Goal: Task Accomplishment & Management: Manage account settings

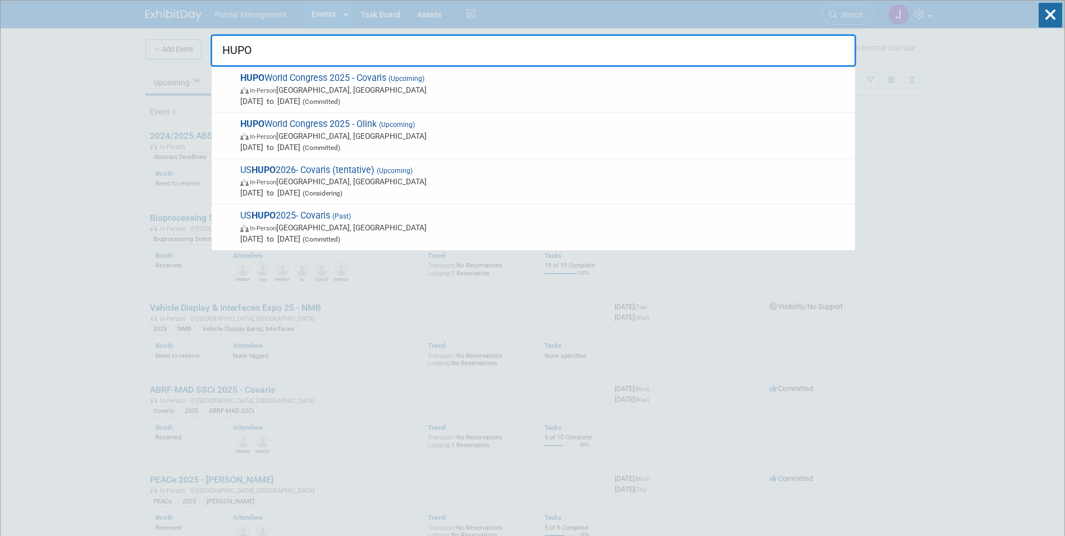
drag, startPoint x: 293, startPoint y: 42, endPoint x: 181, endPoint y: 42, distance: 111.2
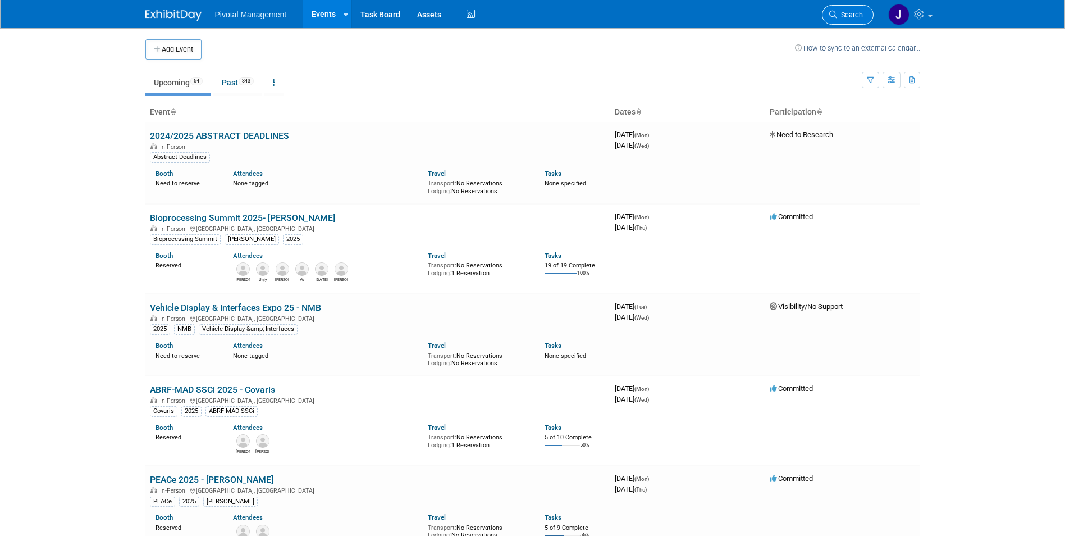
click at [860, 7] on link "Search" at bounding box center [848, 15] width 52 height 20
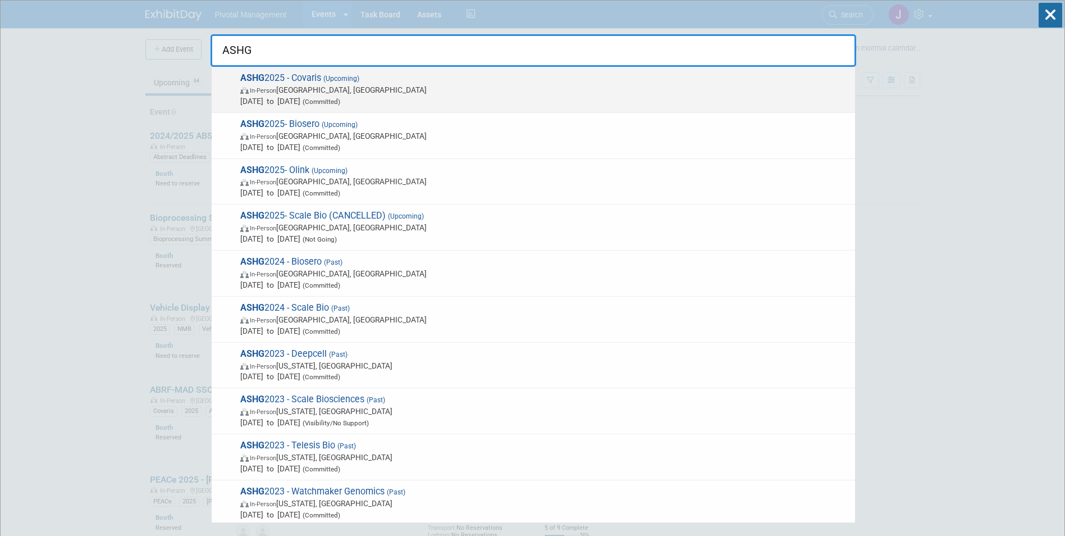
type input "ASHG"
click at [340, 81] on span "(Upcoming)" at bounding box center [340, 79] width 38 height 8
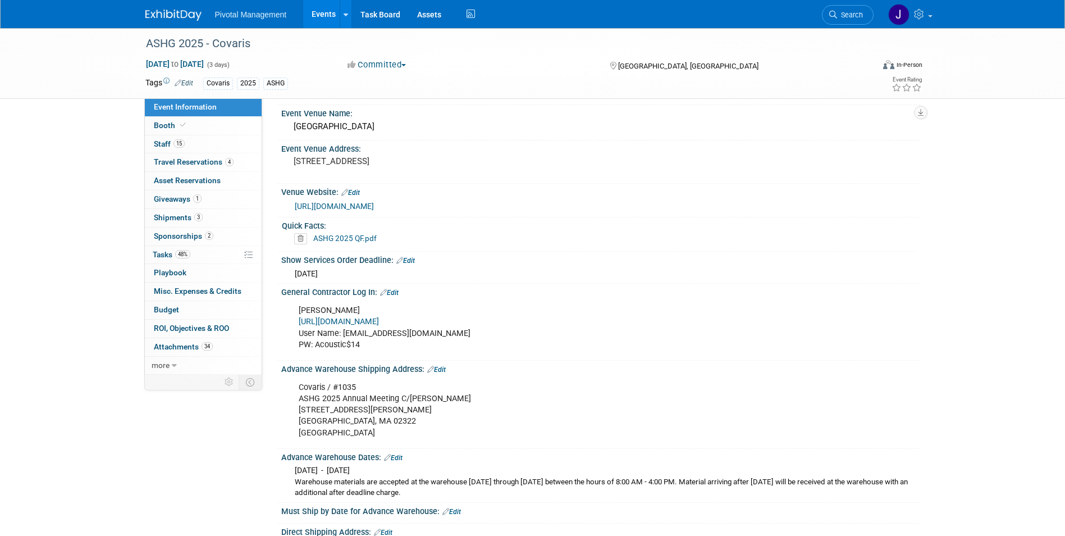
scroll to position [838, 0]
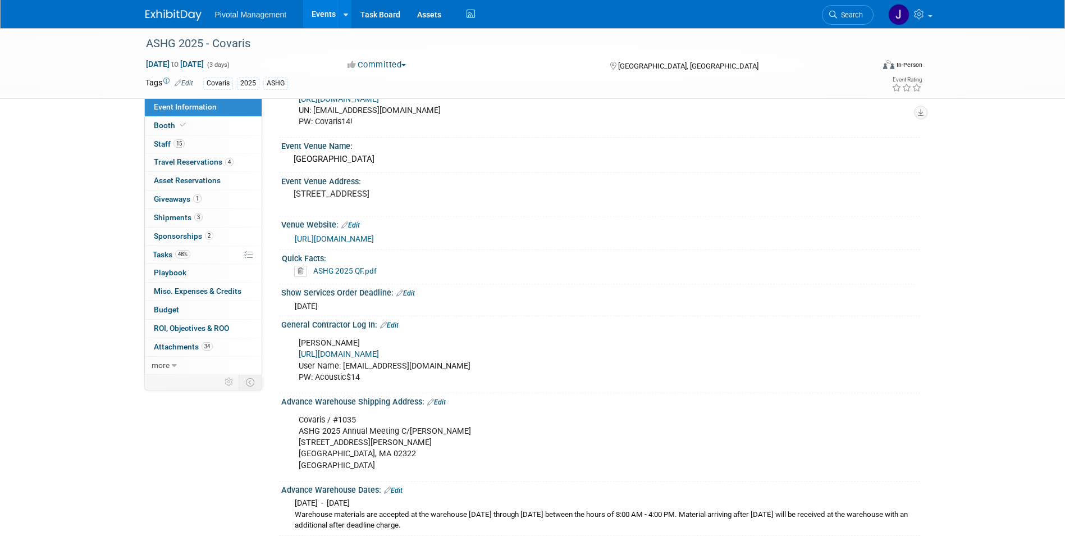
click at [379, 349] on link "https://www.freemanco.com/store/" at bounding box center [339, 354] width 80 height 10
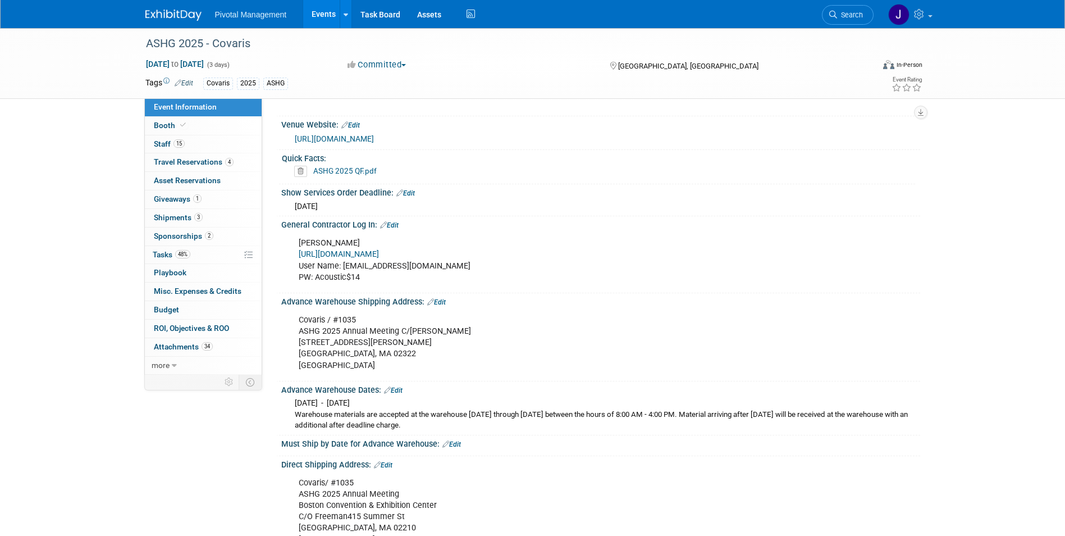
scroll to position [938, 0]
click at [199, 127] on link "Booth" at bounding box center [203, 126] width 117 height 18
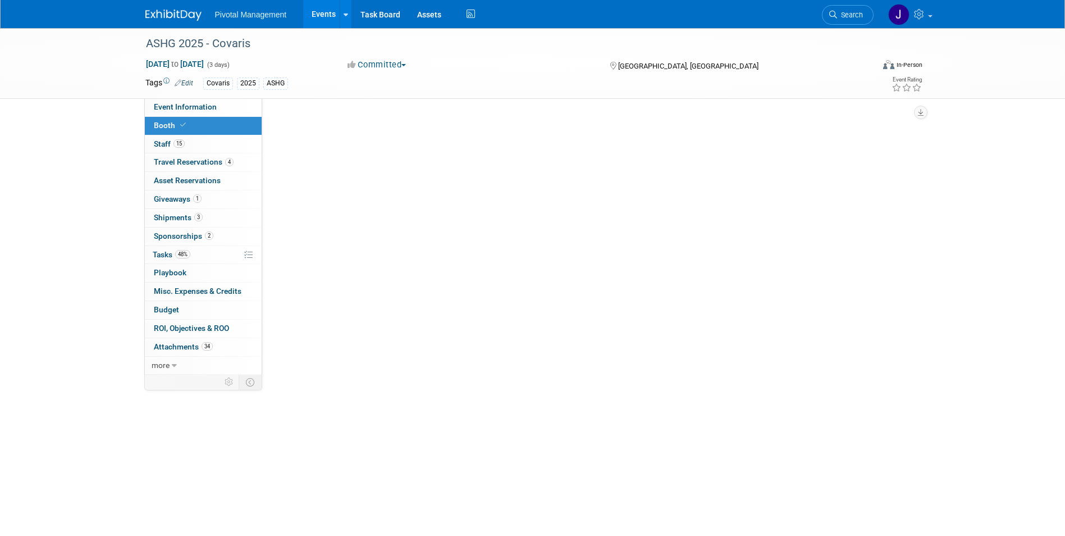
scroll to position [0, 0]
select select "No"
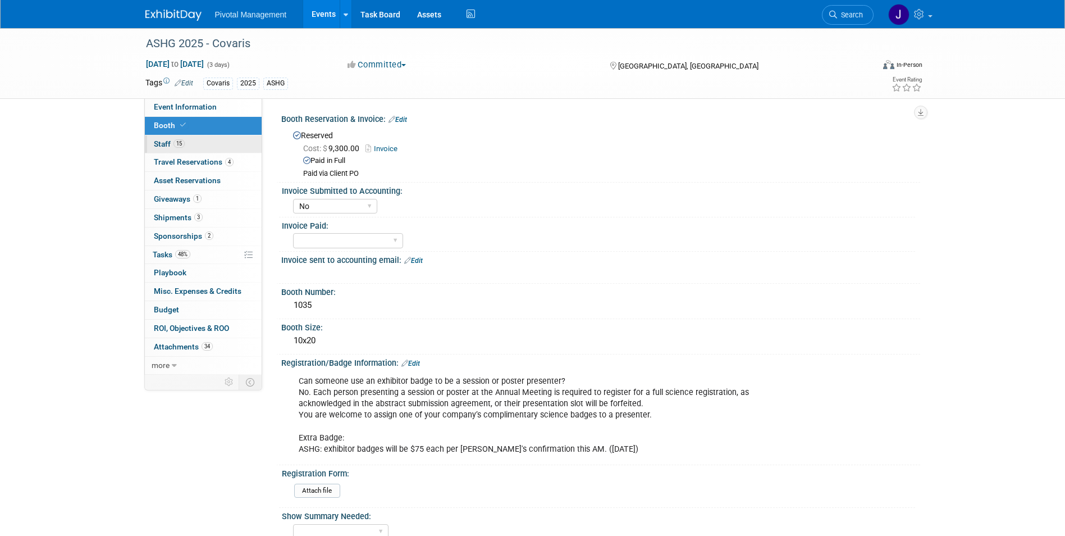
click at [208, 145] on link "15 Staff 15" at bounding box center [203, 144] width 117 height 18
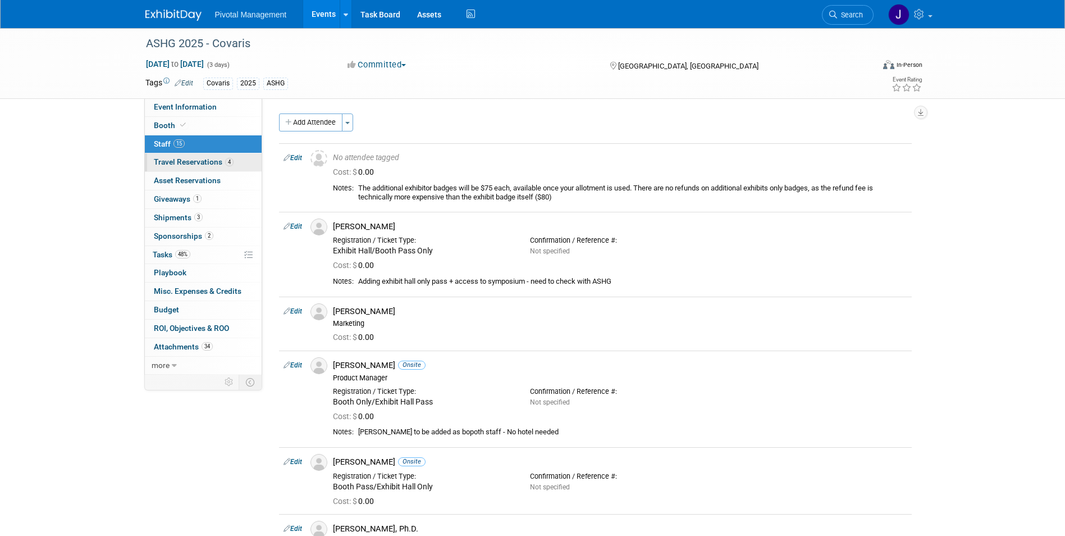
click at [213, 158] on span "Travel Reservations 4" at bounding box center [194, 161] width 80 height 9
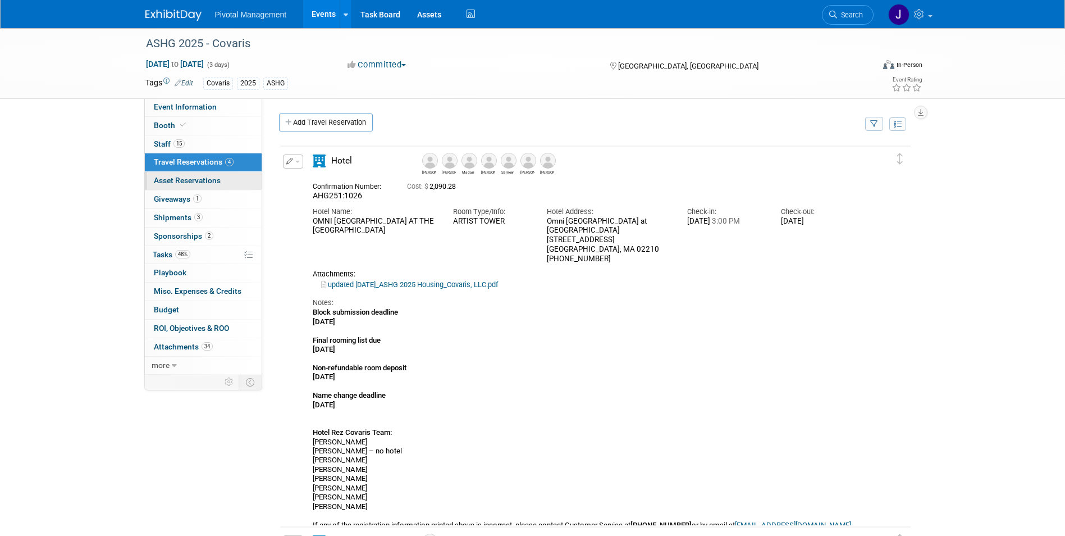
click at [195, 181] on span "Asset Reservations 0" at bounding box center [187, 180] width 67 height 9
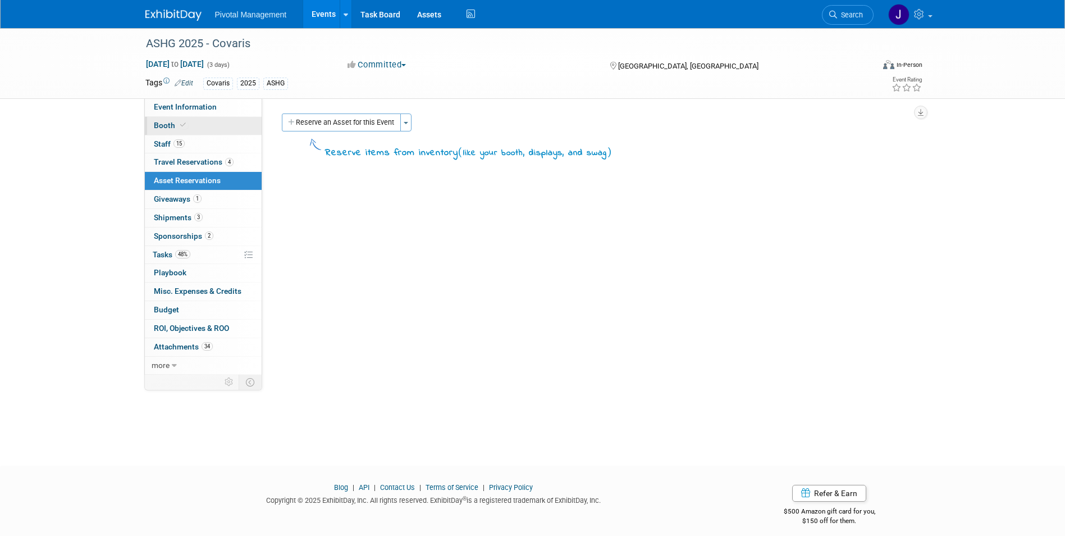
click at [189, 125] on link "Booth" at bounding box center [203, 126] width 117 height 18
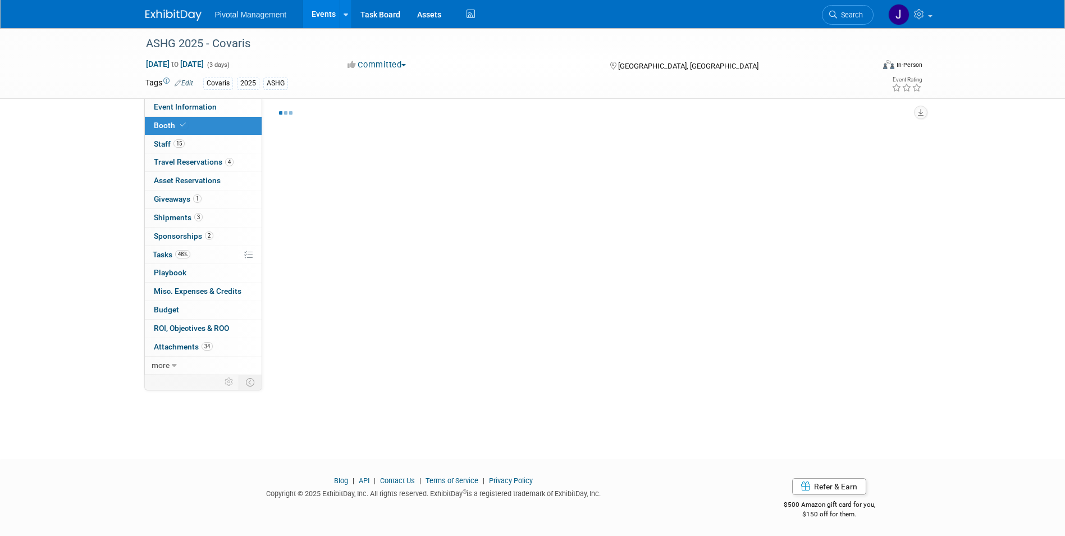
scroll to position [8, 0]
select select "No"
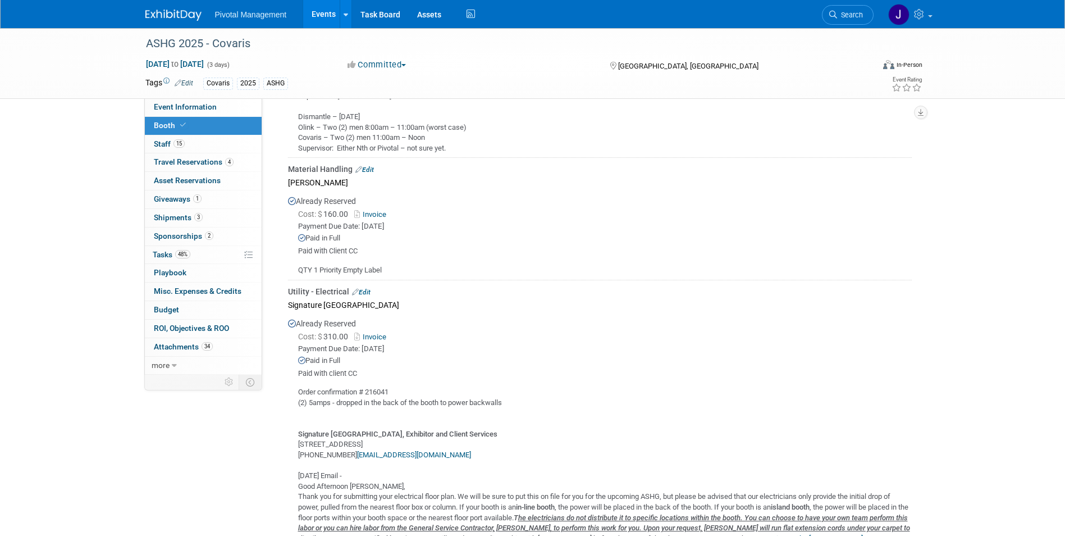
scroll to position [1824, 0]
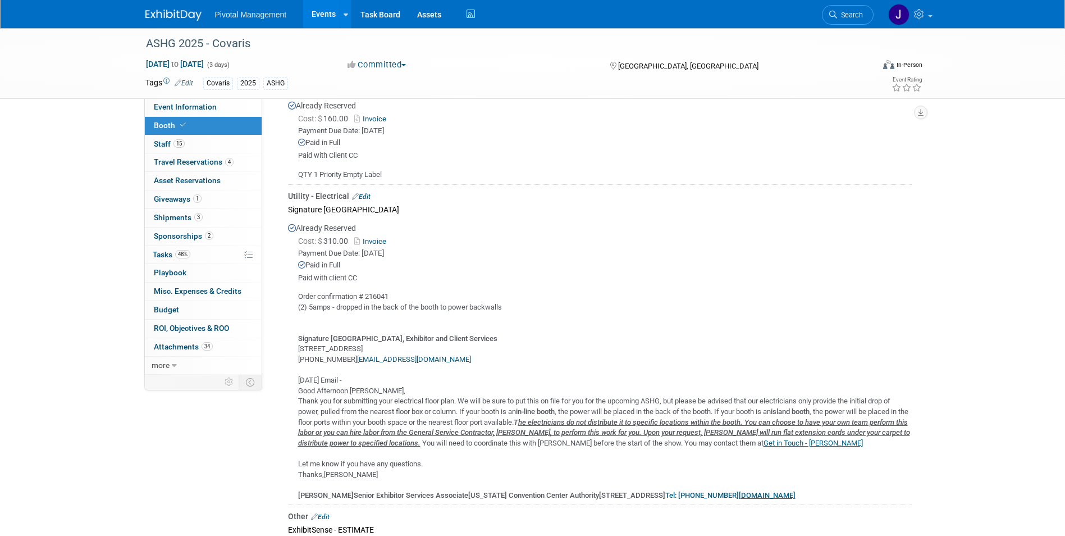
click at [385, 238] on link "Invoice" at bounding box center [372, 241] width 36 height 8
click at [320, 15] on link "Events" at bounding box center [323, 14] width 41 height 28
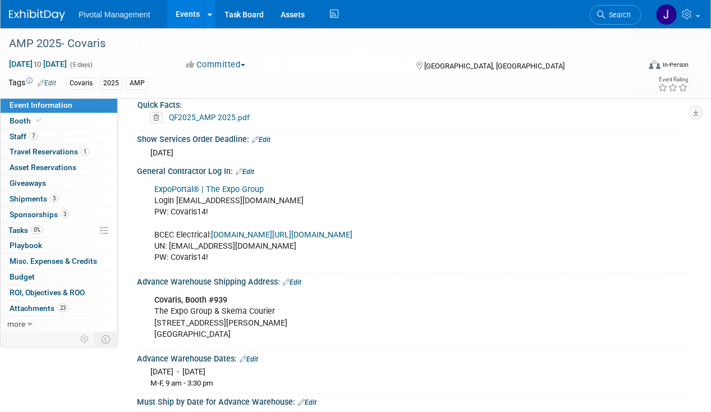
scroll to position [1284, 0]
drag, startPoint x: 180, startPoint y: 13, endPoint x: 188, endPoint y: 13, distance: 7.3
click at [180, 13] on link "Events" at bounding box center [187, 14] width 41 height 28
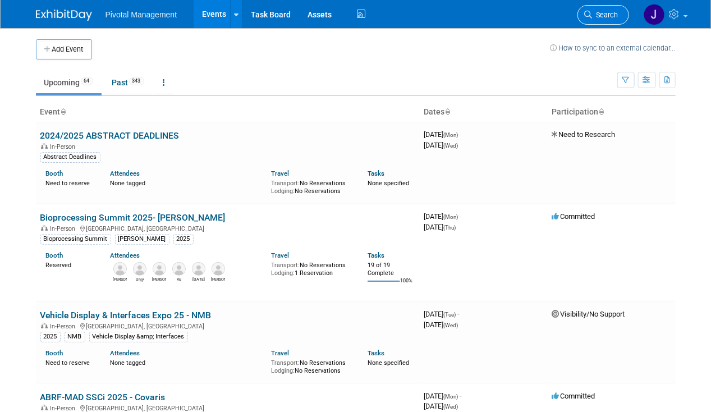
click at [605, 15] on span "Search" at bounding box center [606, 15] width 26 height 8
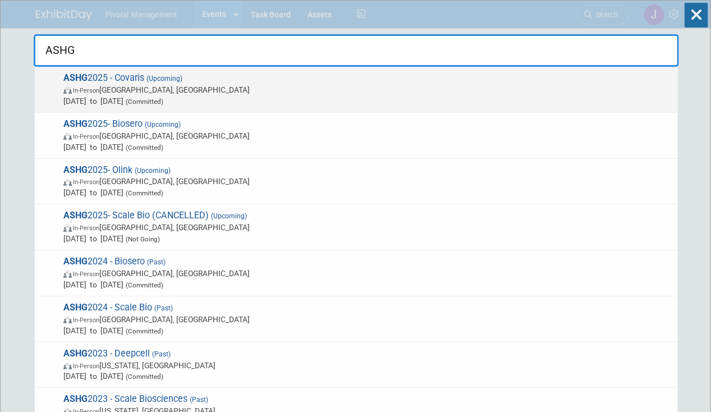
type input "ASHG"
click at [278, 96] on span "Oct 15, 2025 to Oct 17, 2025 (Committed)" at bounding box center [367, 100] width 609 height 11
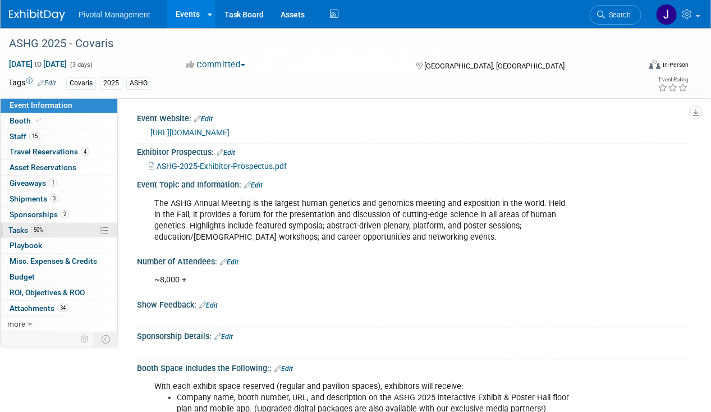
click at [48, 227] on link "50% Tasks 50%" at bounding box center [59, 230] width 117 height 15
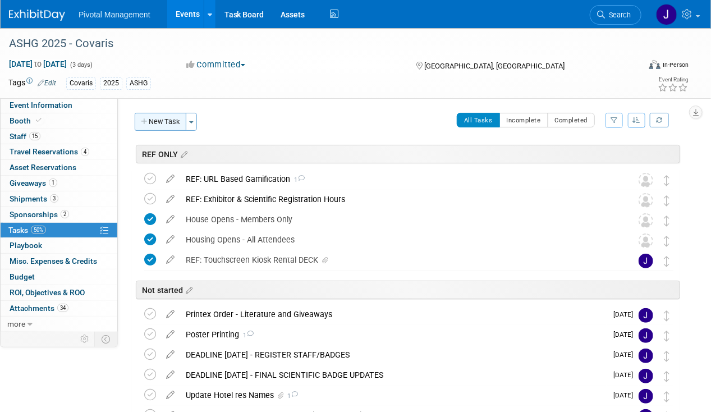
click at [158, 125] on button "New Task" at bounding box center [161, 122] width 52 height 18
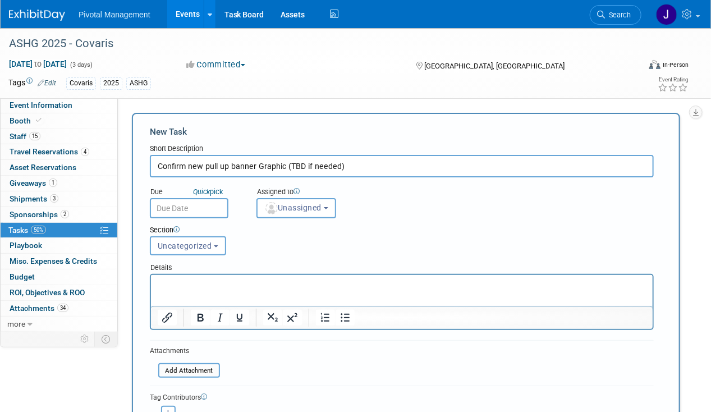
click at [156, 164] on input "Confirm new pull up banner Graphic (TBD if needed)" at bounding box center [402, 166] width 504 height 22
type input "DEADLINE SEPT 19 - Confirm new pull up banner Graphic (TBD if needed)"
click at [187, 200] on input "text" at bounding box center [189, 208] width 79 height 20
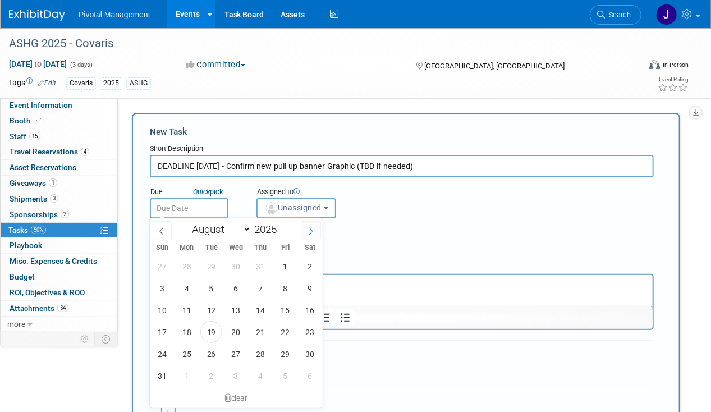
click at [313, 230] on icon at bounding box center [311, 231] width 8 height 8
click at [312, 230] on icon at bounding box center [311, 231] width 8 height 8
click at [166, 229] on span at bounding box center [162, 230] width 20 height 19
select select "8"
click at [284, 312] on span "19" at bounding box center [286, 310] width 22 height 22
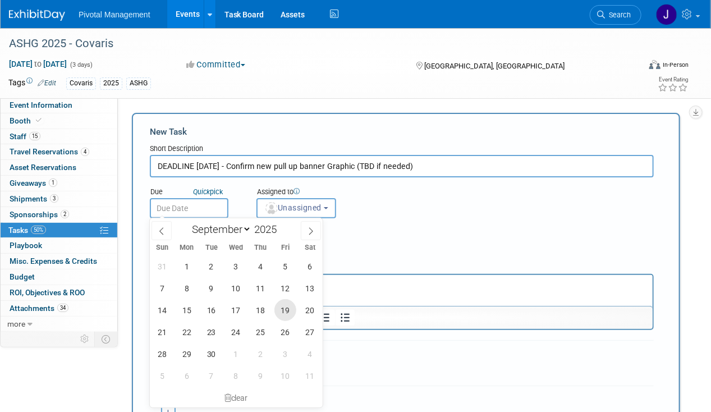
type input "Sep 19, 2025"
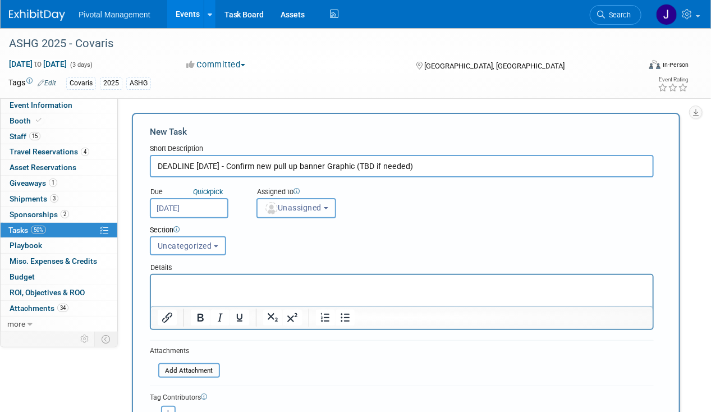
click at [296, 200] on button "Unassigned" at bounding box center [297, 208] width 80 height 20
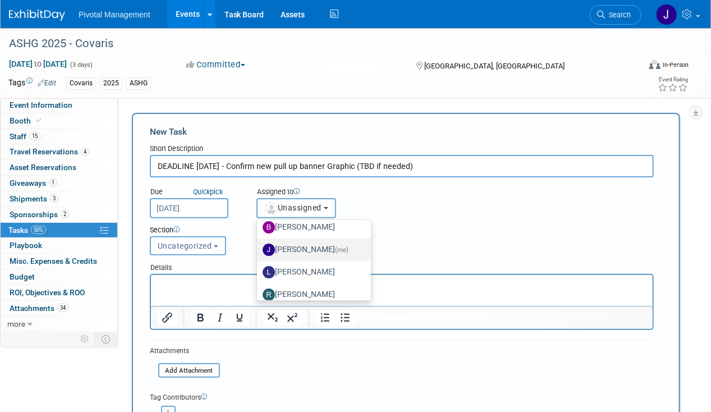
scroll to position [52, 0]
click at [317, 253] on label "Jessica Gatton (me)" at bounding box center [311, 250] width 97 height 18
click at [259, 252] on input "Jessica Gatton (me)" at bounding box center [255, 248] width 7 height 7
select select "497b41a6-53ff-4b84-8c73-e588064afe10"
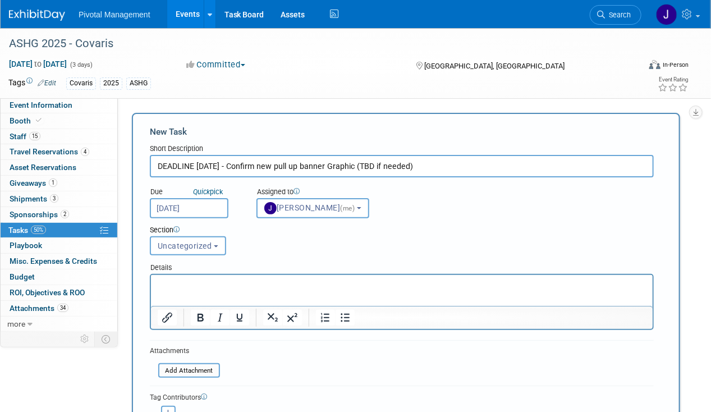
scroll to position [164, 0]
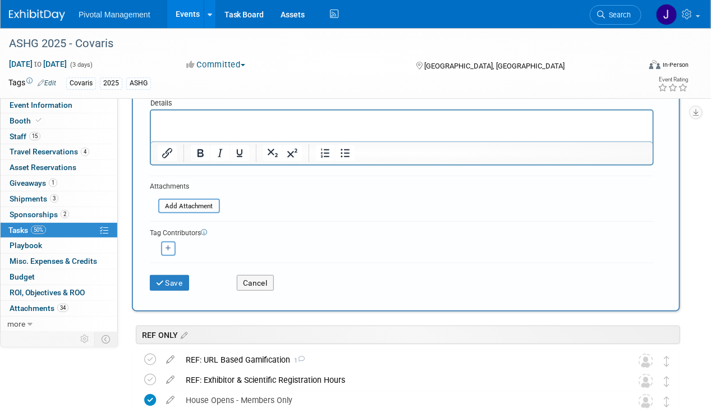
click at [190, 284] on div "Save" at bounding box center [184, 279] width 87 height 23
click at [186, 283] on button "Save" at bounding box center [169, 283] width 39 height 16
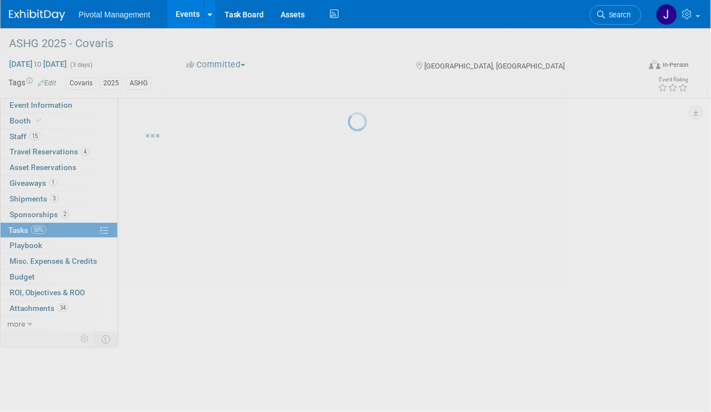
scroll to position [0, 0]
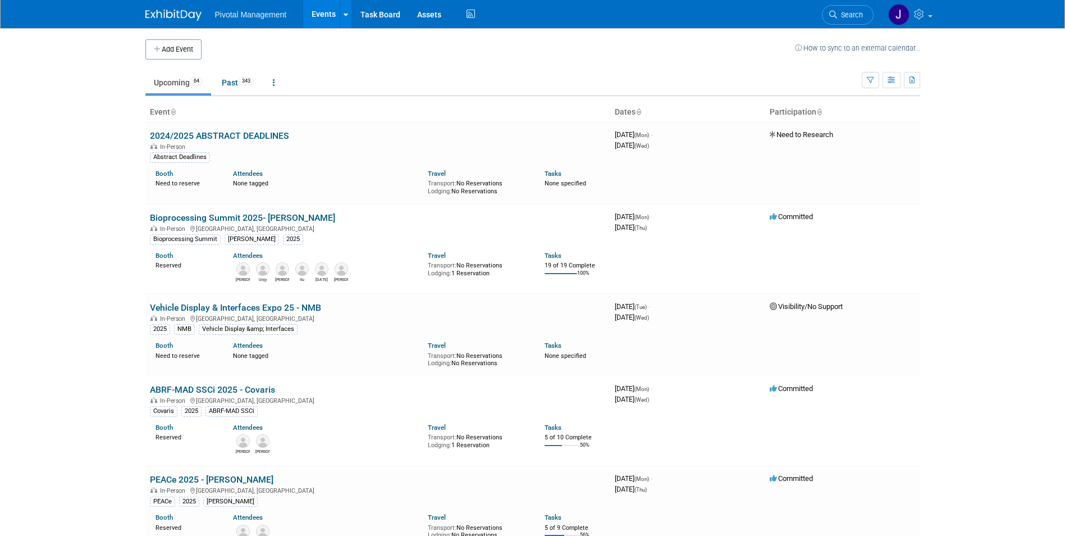
click at [849, 13] on span "Search" at bounding box center [850, 15] width 26 height 8
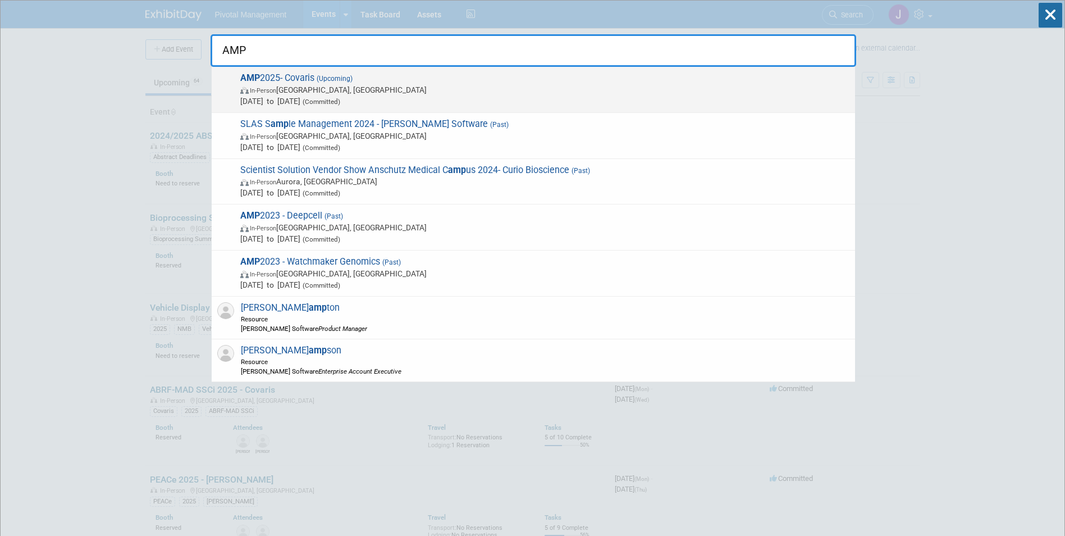
type input "AMP"
click at [456, 88] on span "In-Person [GEOGRAPHIC_DATA], [GEOGRAPHIC_DATA]" at bounding box center [544, 89] width 609 height 11
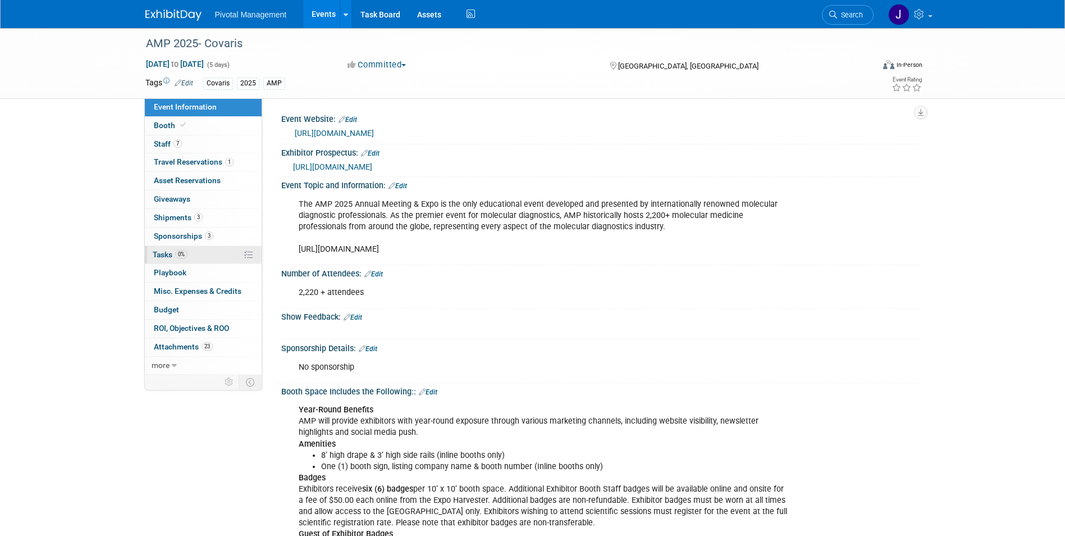
click at [203, 255] on link "0% Tasks 0%" at bounding box center [203, 255] width 117 height 18
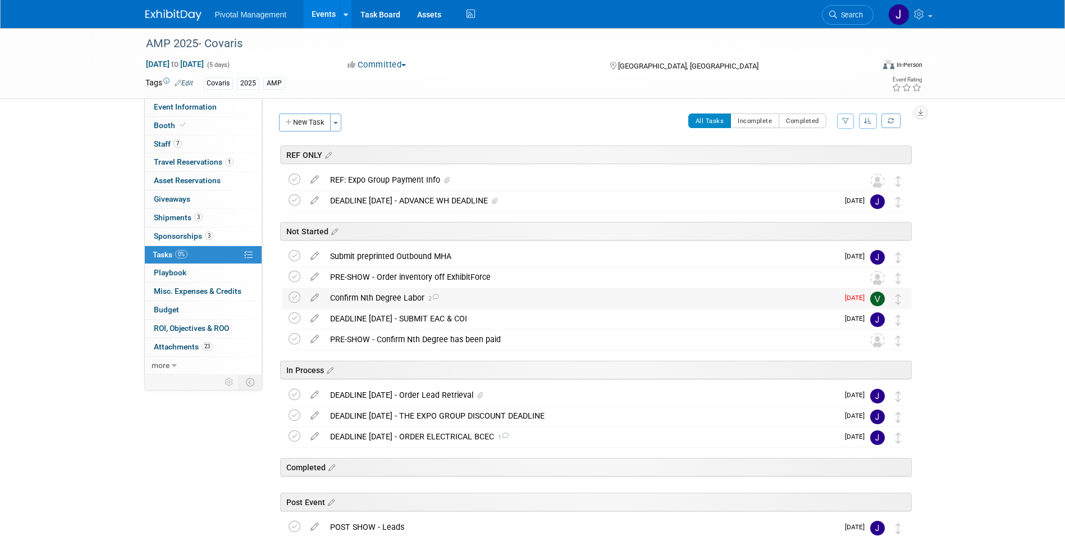
click at [371, 294] on div "Confirm Nth Degree Labor 2" at bounding box center [582, 297] width 514 height 19
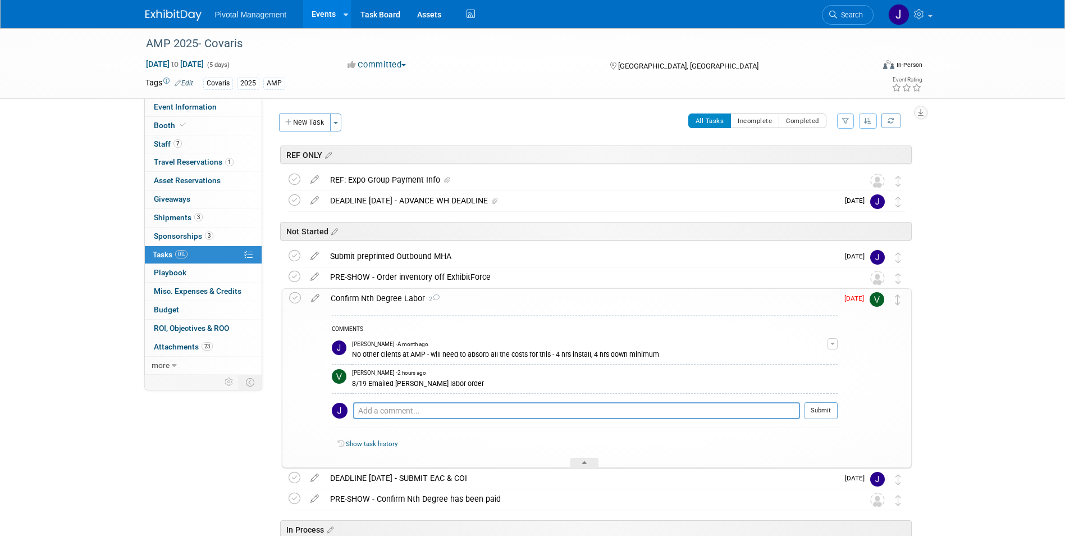
click at [371, 293] on div "Confirm Nth Degree Labor 2" at bounding box center [581, 298] width 513 height 19
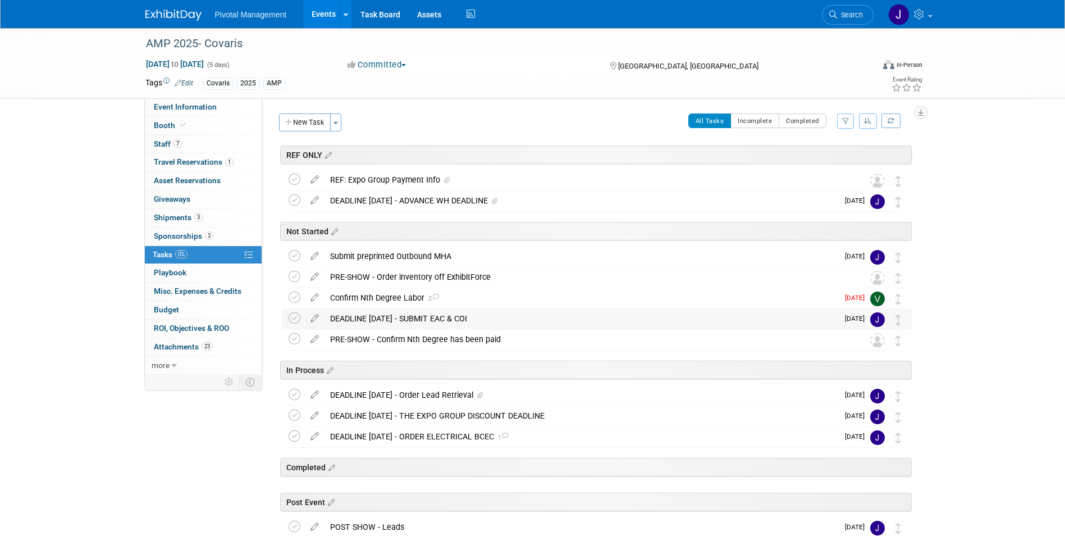
click at [417, 319] on div "DEADLINE [DATE] - SUBMIT EAC & COI" at bounding box center [582, 318] width 514 height 19
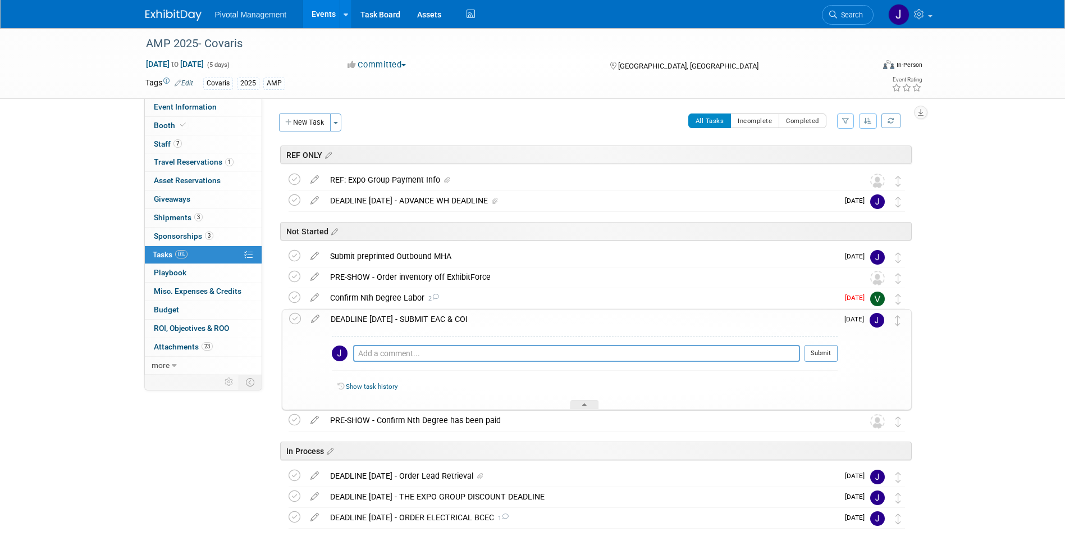
click at [418, 318] on div "DEADLINE [DATE] - SUBMIT EAC & COI" at bounding box center [581, 318] width 513 height 19
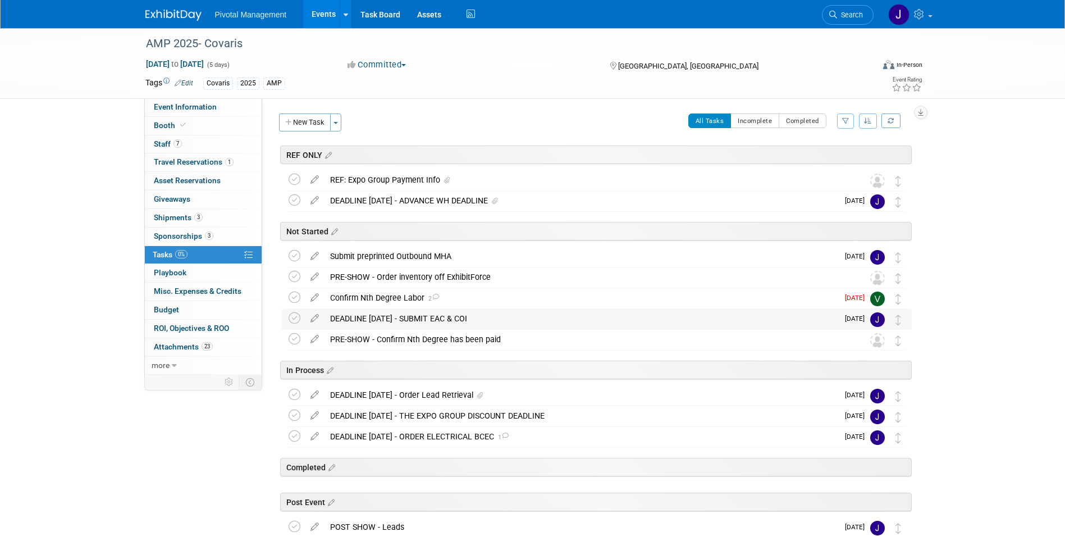
scroll to position [90, 0]
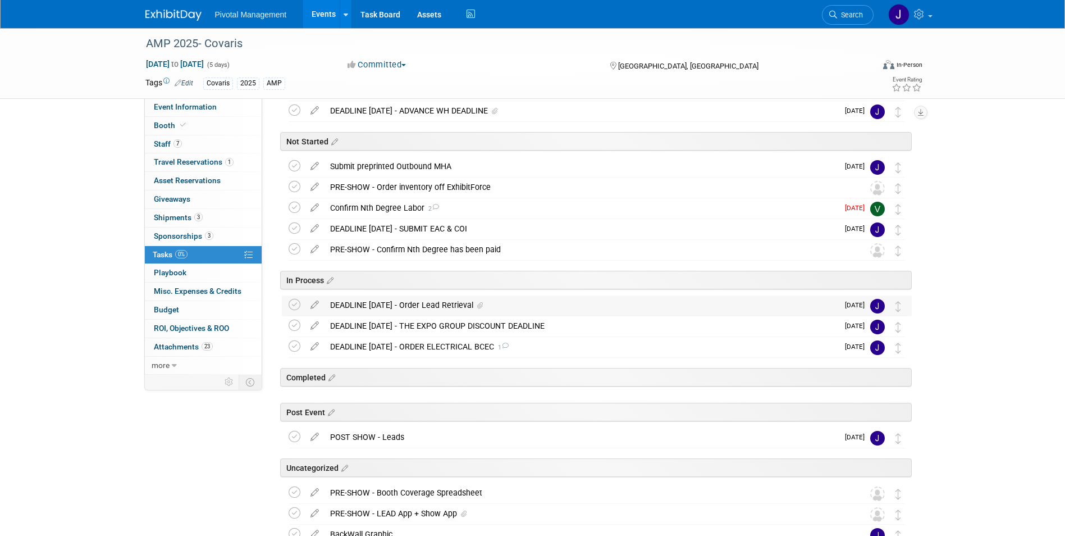
click at [421, 308] on div "DEADLINE [DATE] - Order Lead Retrieval" at bounding box center [582, 304] width 514 height 19
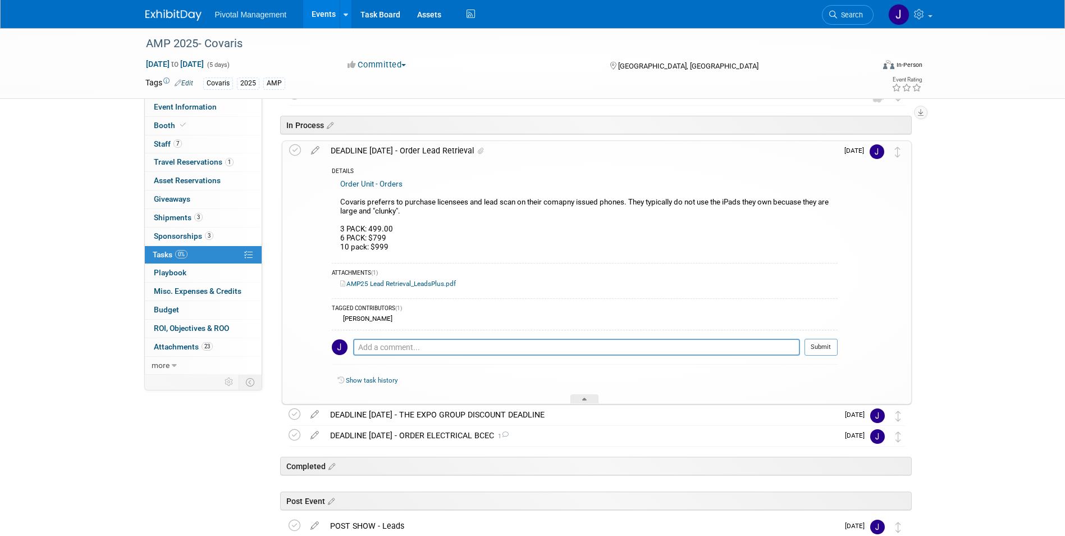
scroll to position [290, 0]
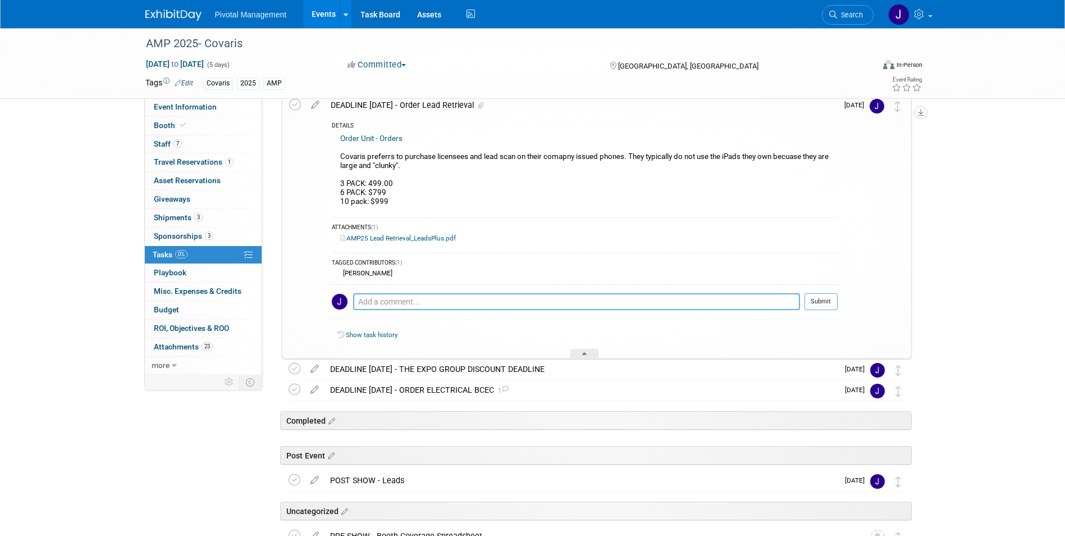
click at [376, 304] on textarea at bounding box center [576, 301] width 447 height 17
type textarea "[PERSON_NAME] sent options to Covaris for approval - [DATE]"
click at [819, 296] on button "Submit" at bounding box center [821, 301] width 33 height 17
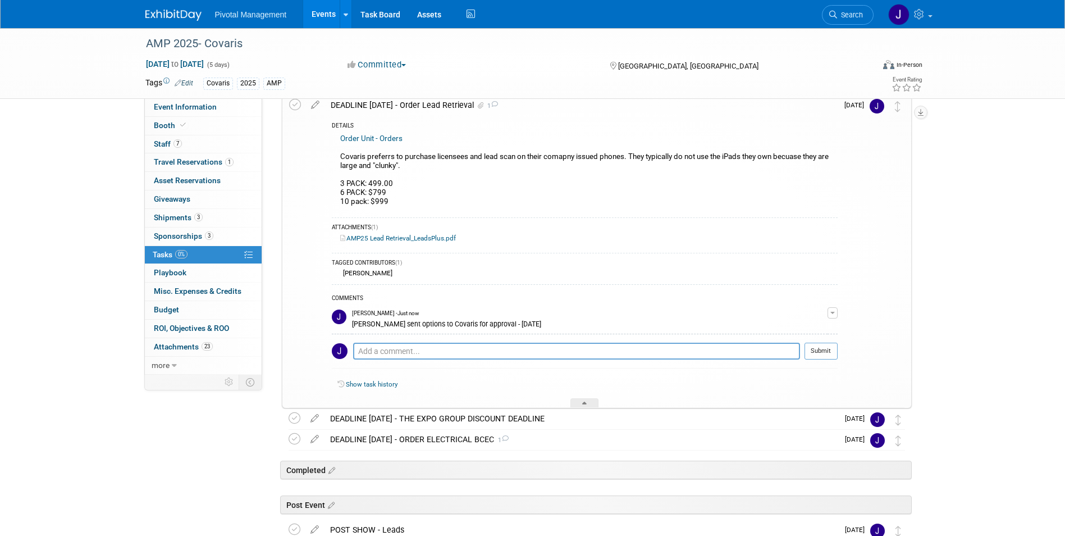
click at [191, 103] on span "Event Information" at bounding box center [185, 106] width 63 height 9
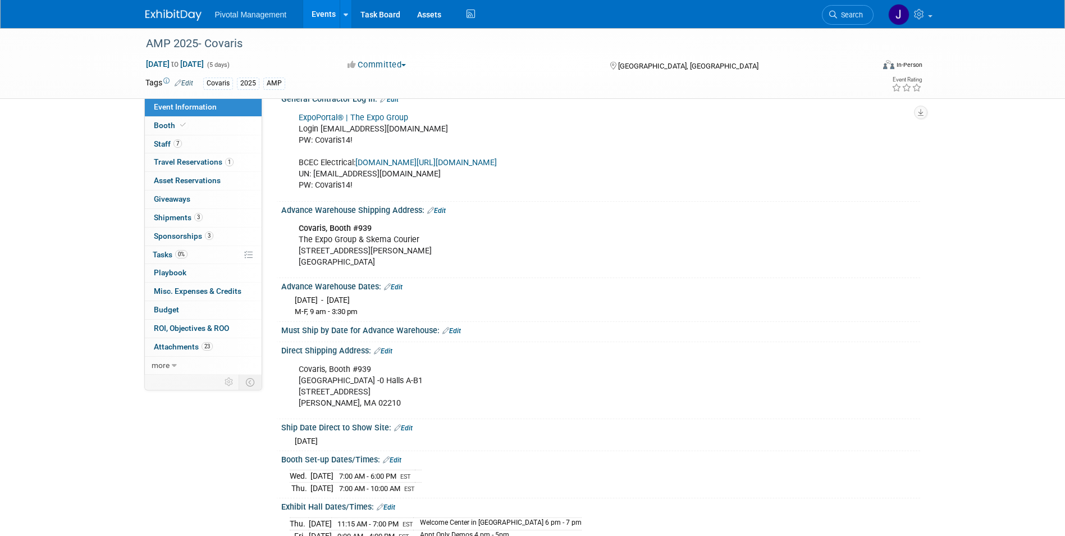
scroll to position [1223, 0]
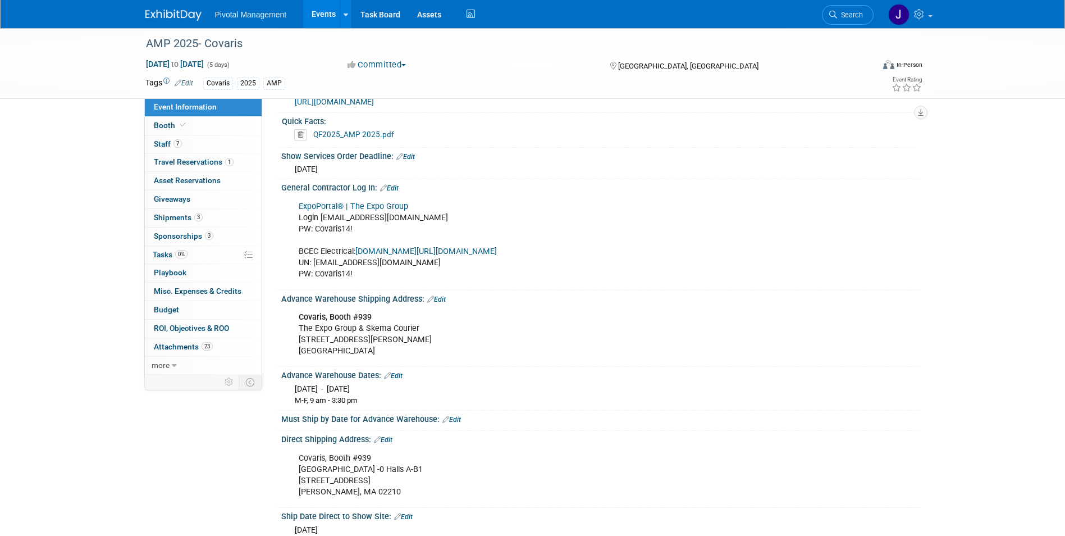
click at [497, 251] on link "[DOMAIN_NAME][URL][DOMAIN_NAME]" at bounding box center [425, 251] width 141 height 10
